Goal: Transaction & Acquisition: Purchase product/service

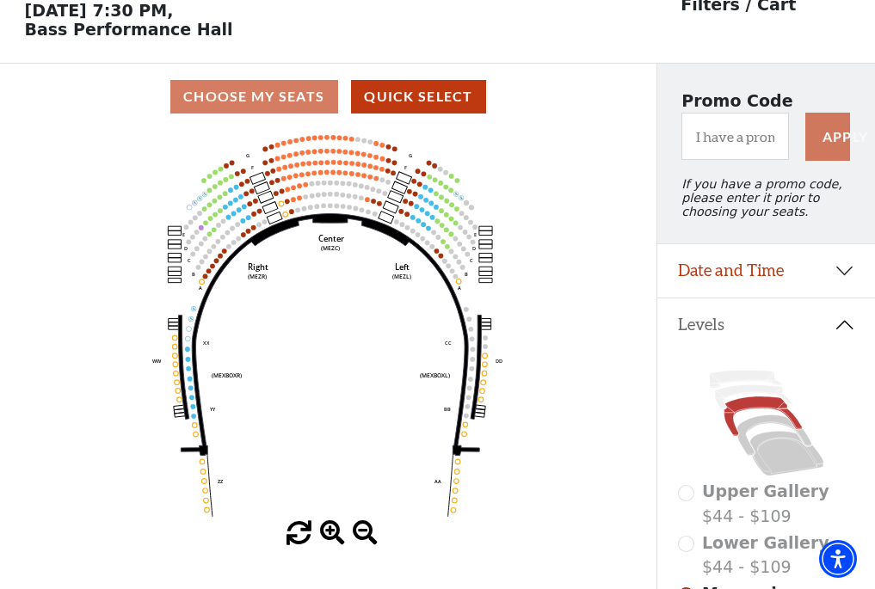
scroll to position [80, 0]
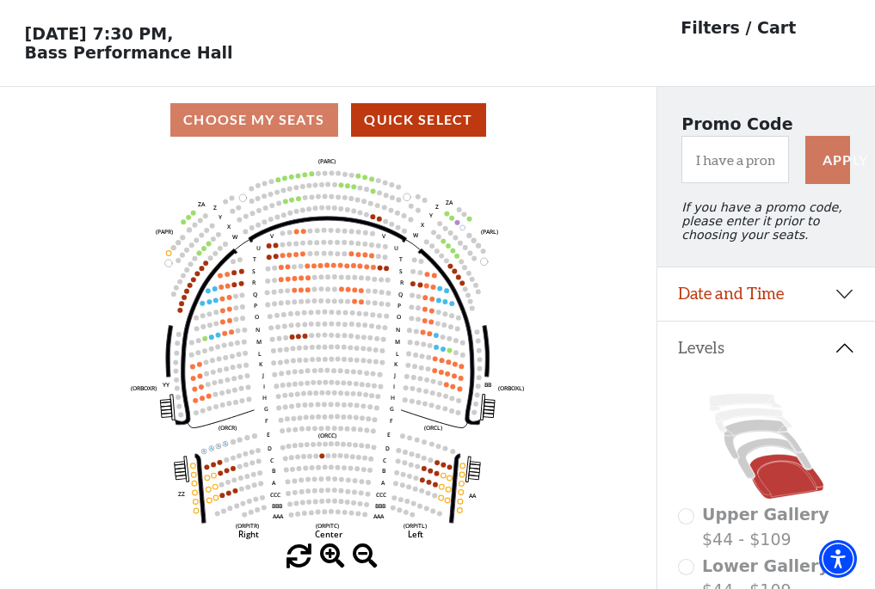
scroll to position [80, 0]
